Goal: Go to known website: Access a specific website the user already knows

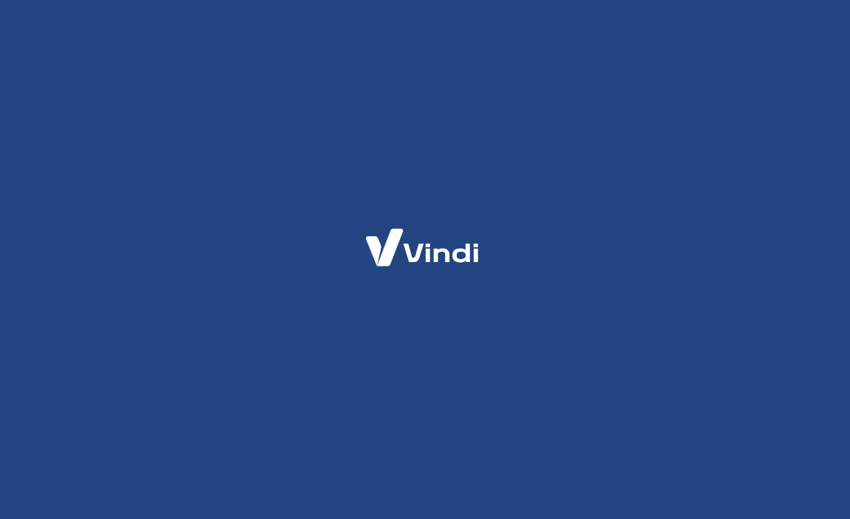
click at [609, 108] on div at bounding box center [425, 259] width 850 height 519
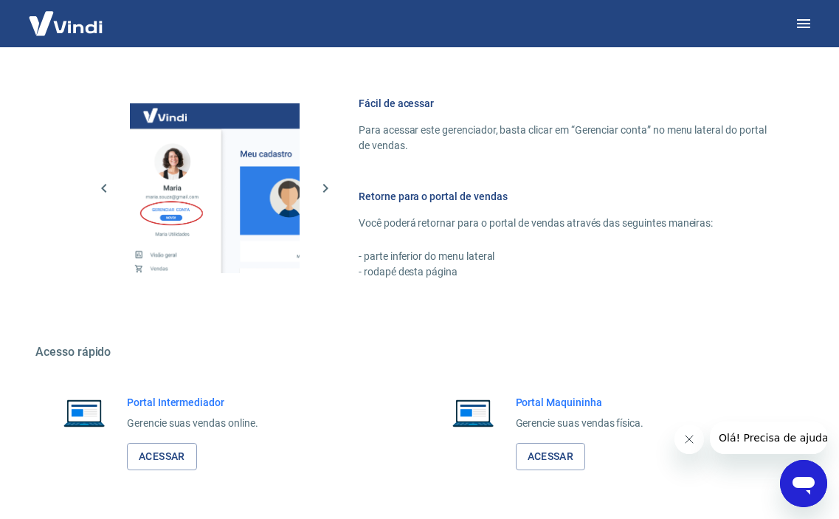
scroll to position [661, 0]
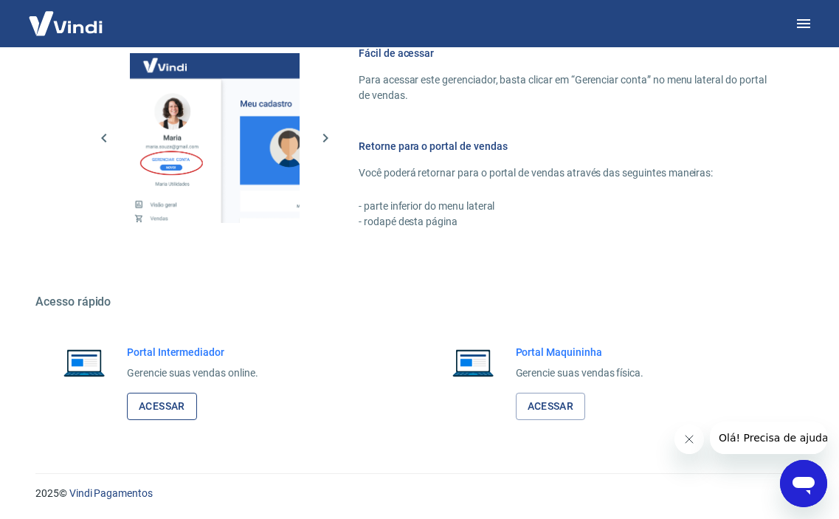
click at [174, 394] on link "Acessar" at bounding box center [162, 406] width 70 height 27
